Goal: Complete application form

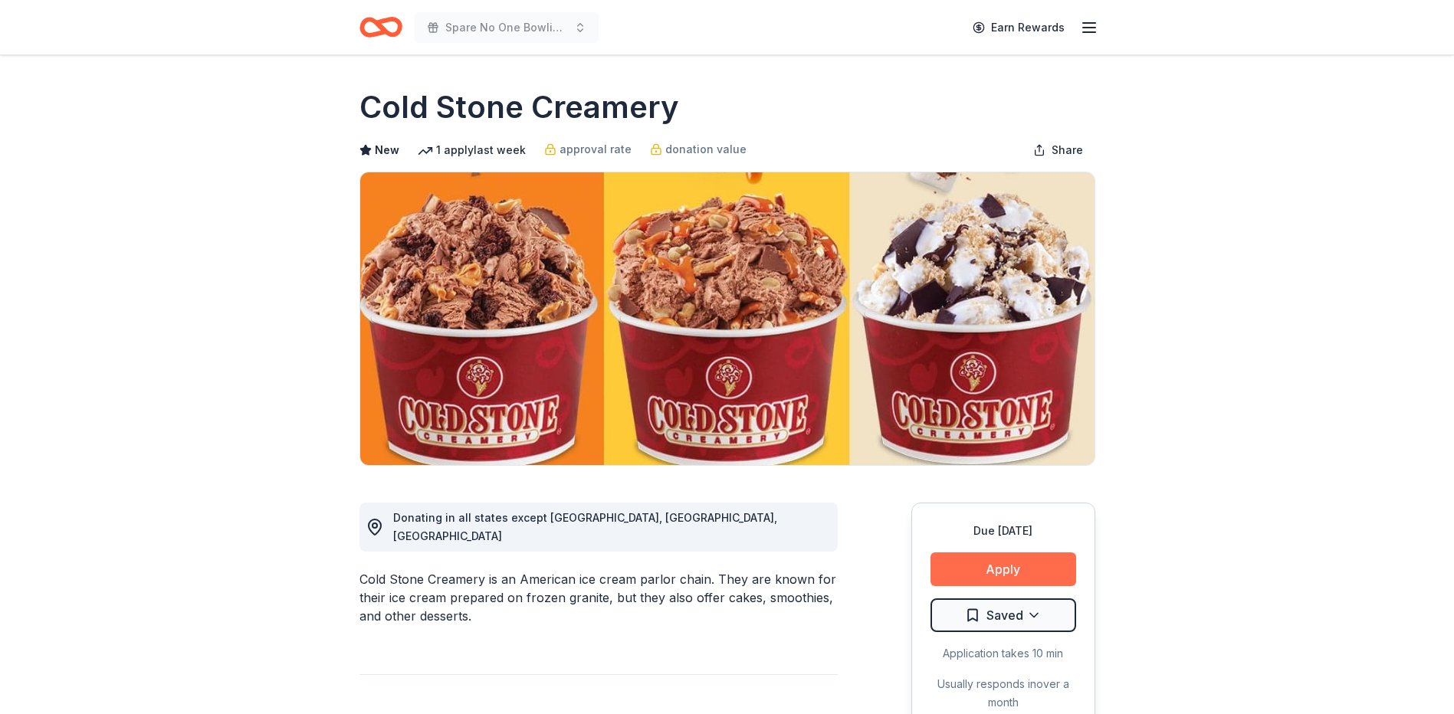
click at [1017, 563] on button "Apply" at bounding box center [1004, 570] width 146 height 34
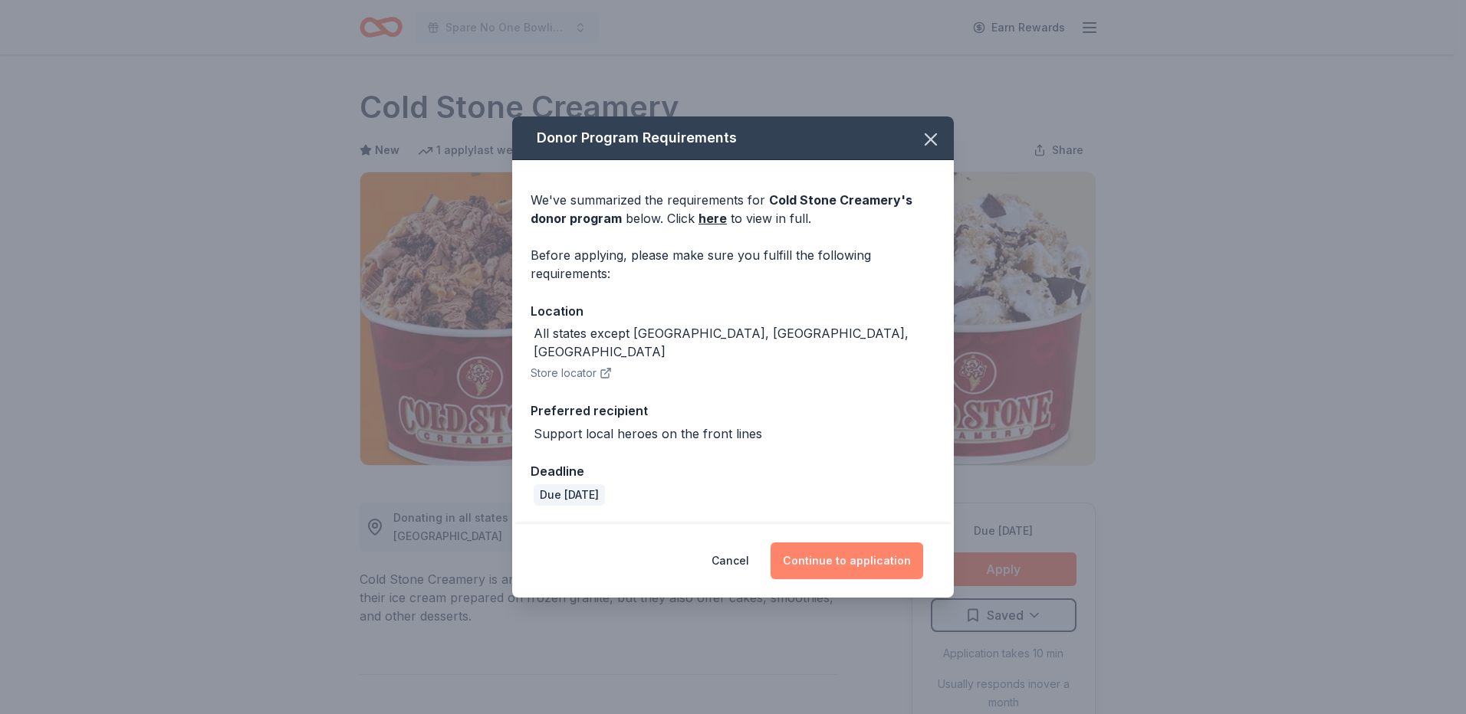
click at [849, 544] on button "Continue to application" at bounding box center [846, 561] width 153 height 37
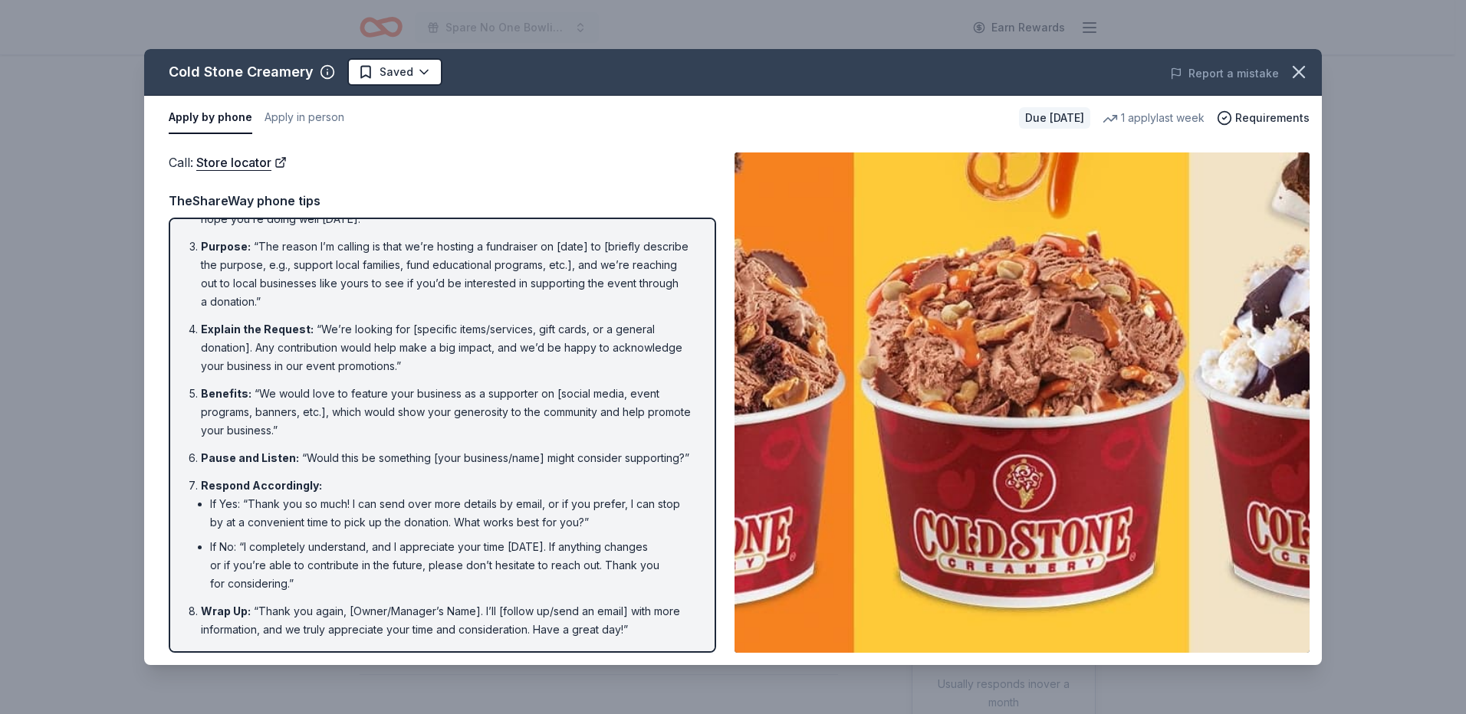
scroll to position [104, 0]
click at [294, 112] on button "Apply in person" at bounding box center [304, 118] width 80 height 32
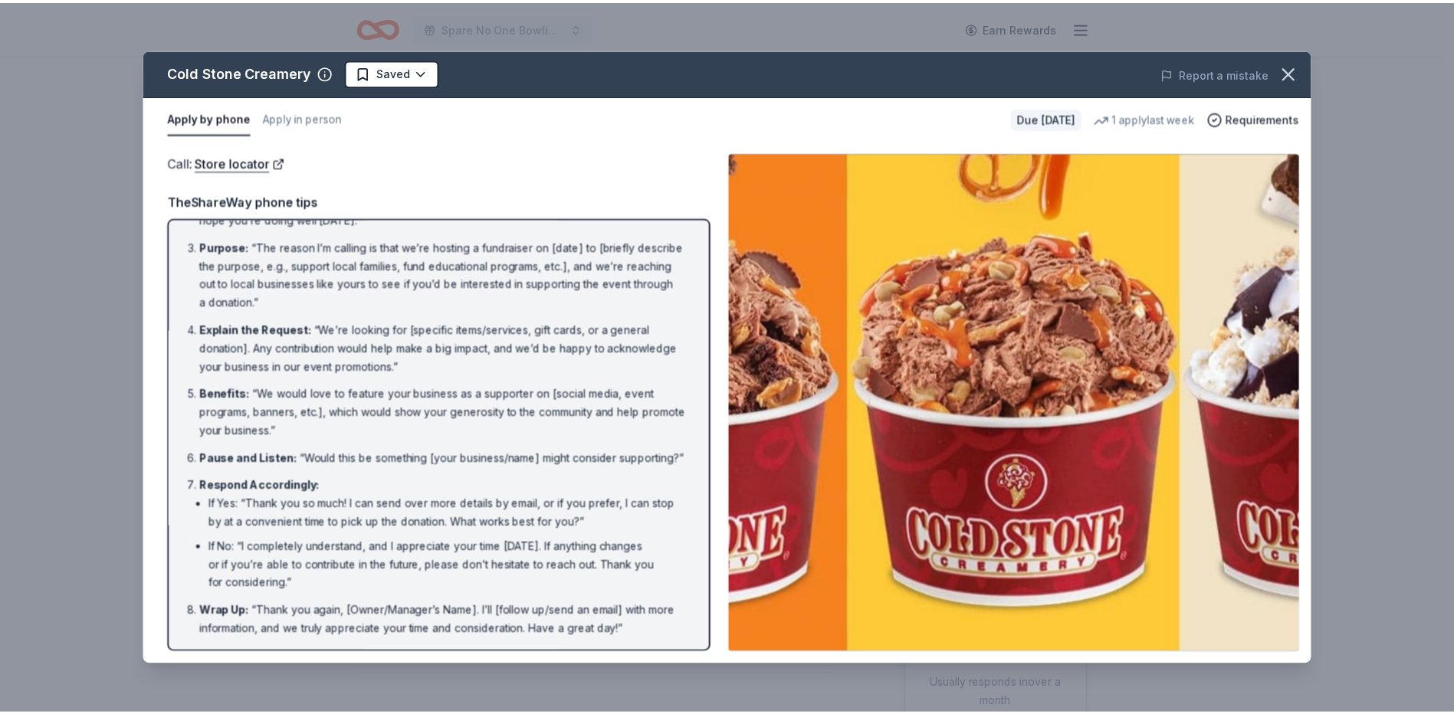
scroll to position [0, 0]
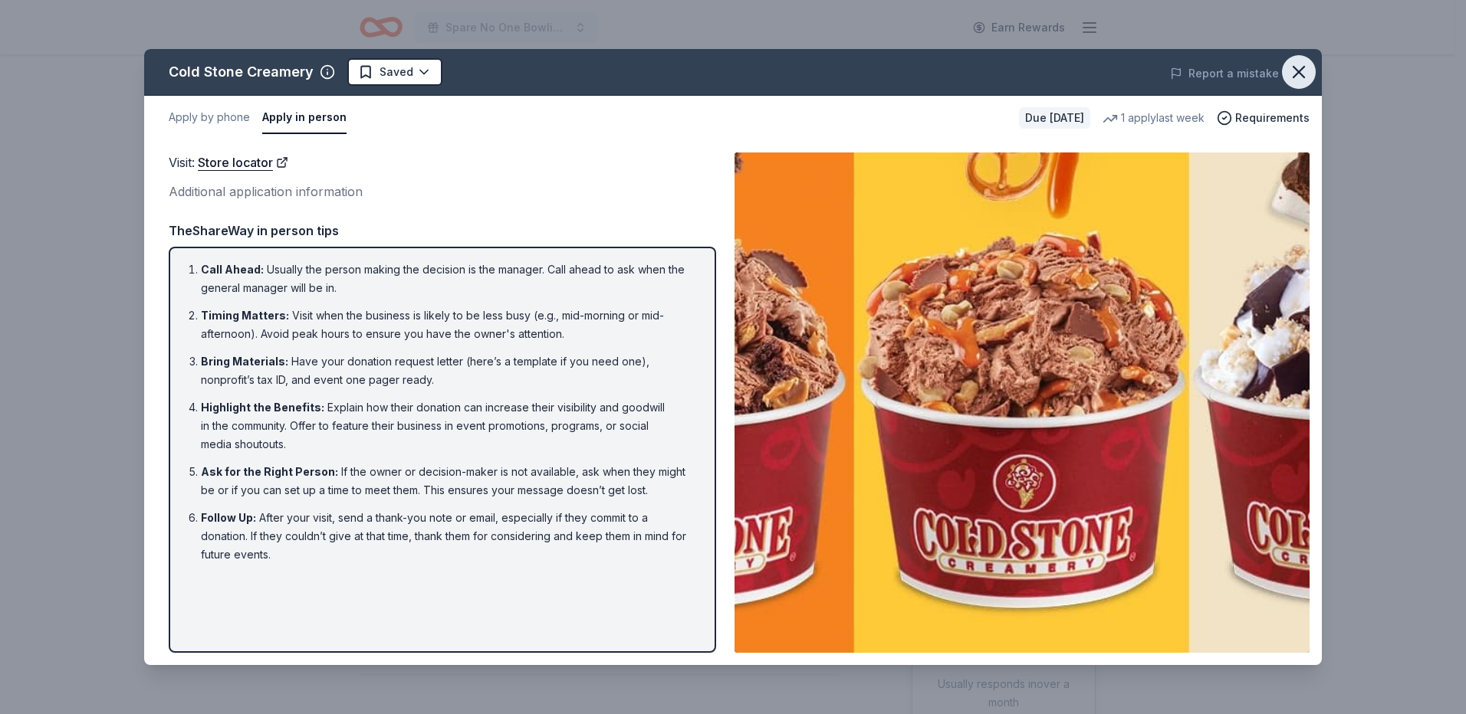
click at [1293, 67] on icon "button" at bounding box center [1298, 71] width 21 height 21
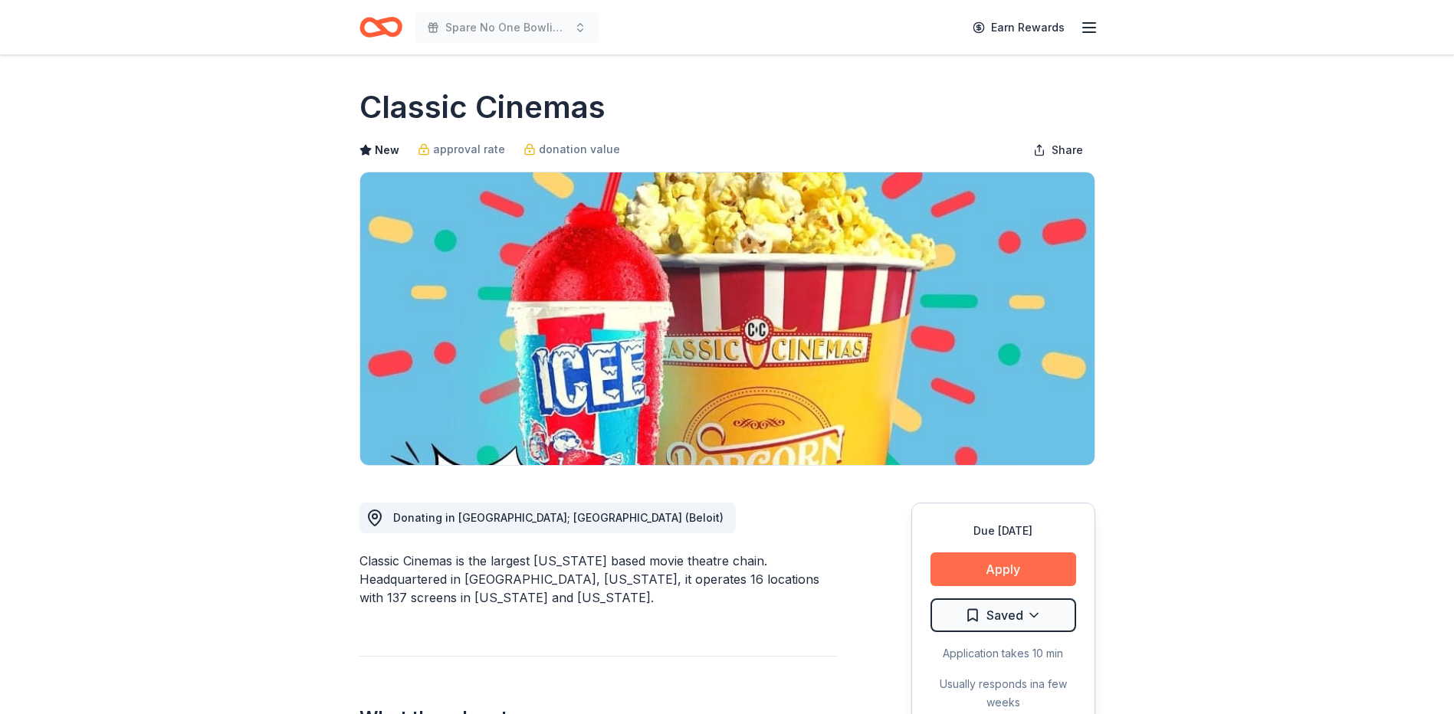
click at [997, 561] on button "Apply" at bounding box center [1004, 570] width 146 height 34
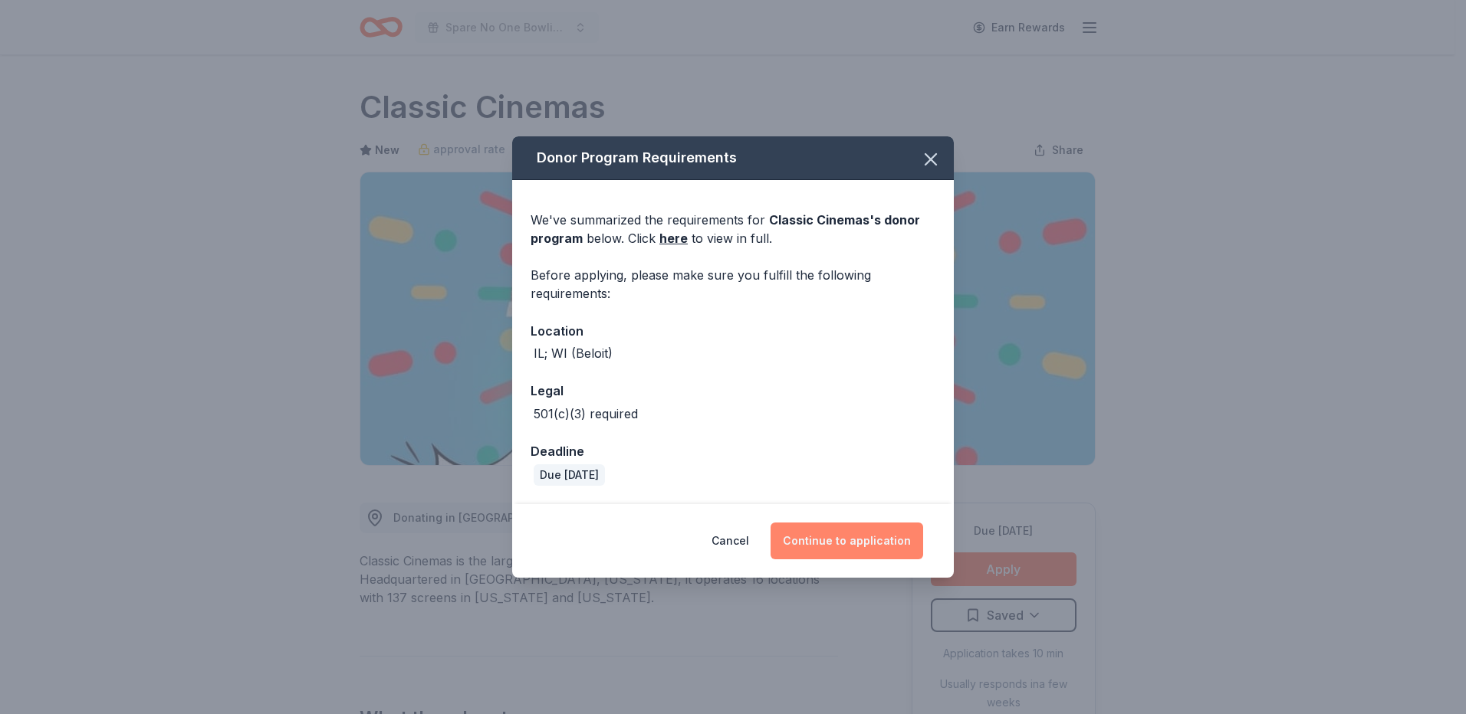
click at [829, 537] on button "Continue to application" at bounding box center [846, 541] width 153 height 37
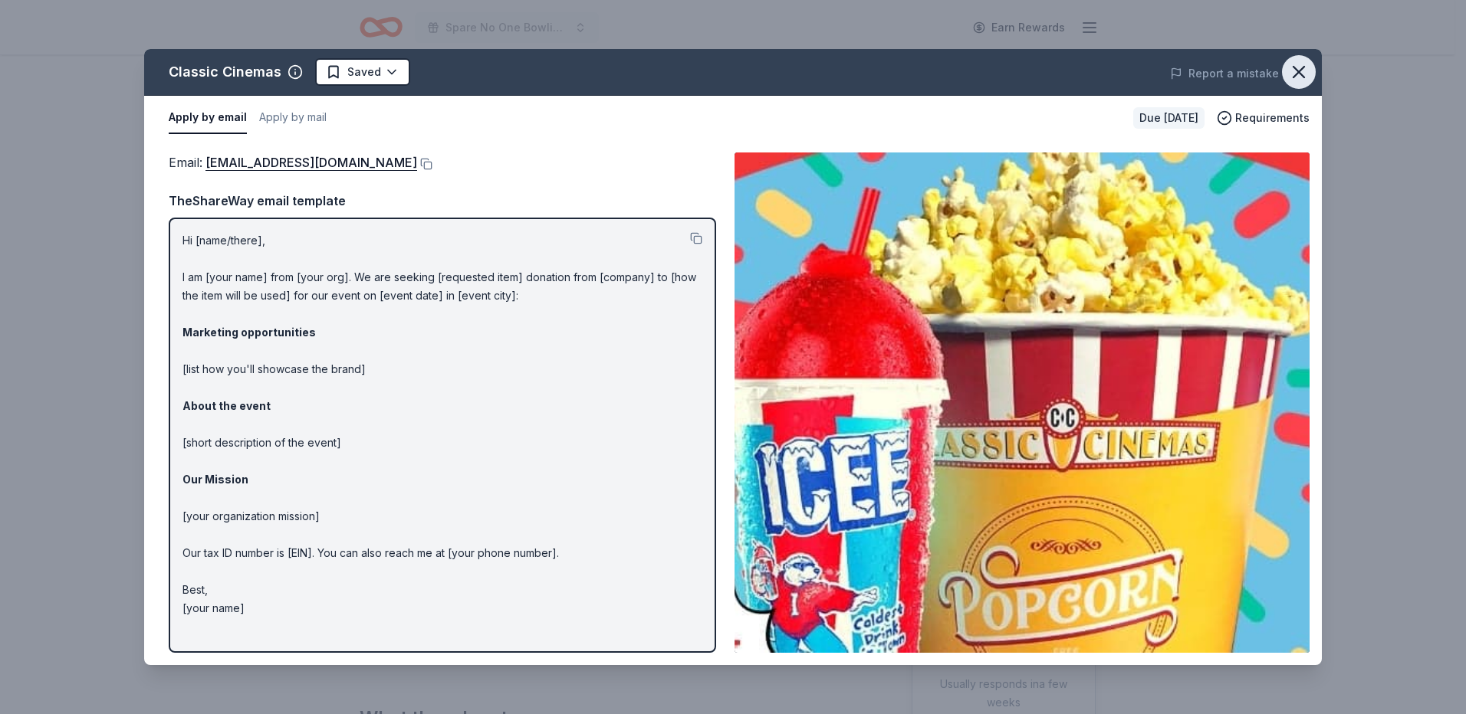
click at [1295, 69] on icon "button" at bounding box center [1298, 72] width 11 height 11
